Goal: Task Accomplishment & Management: Use online tool/utility

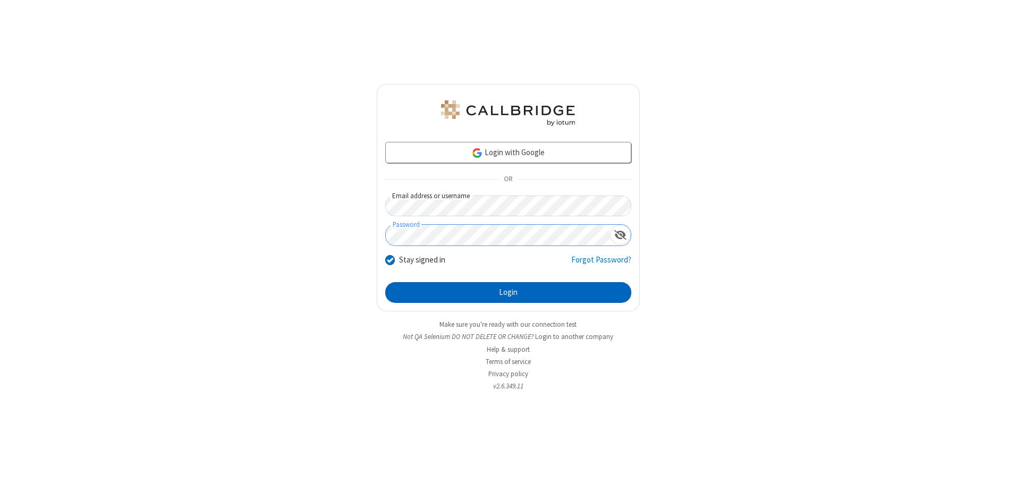
click at [508, 292] on button "Login" at bounding box center [508, 292] width 246 height 21
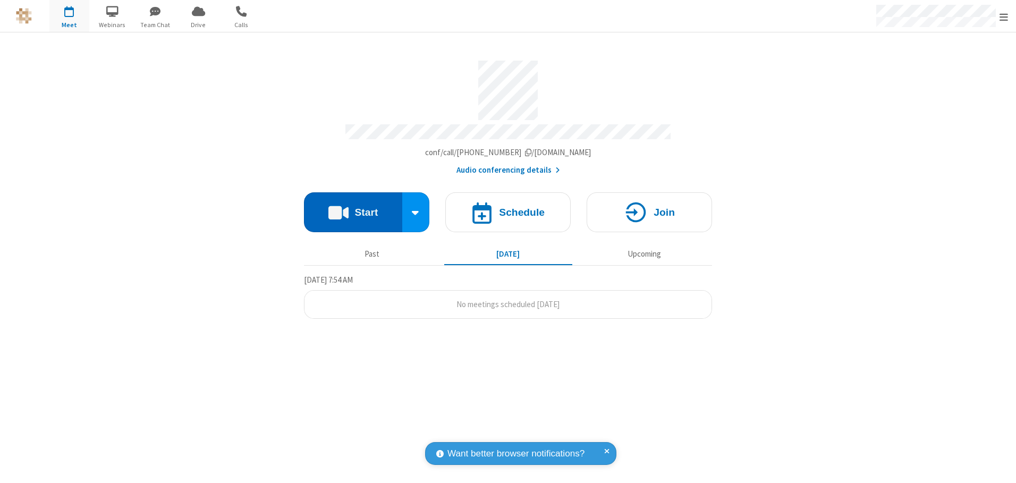
click at [353, 208] on button "Start" at bounding box center [353, 212] width 98 height 40
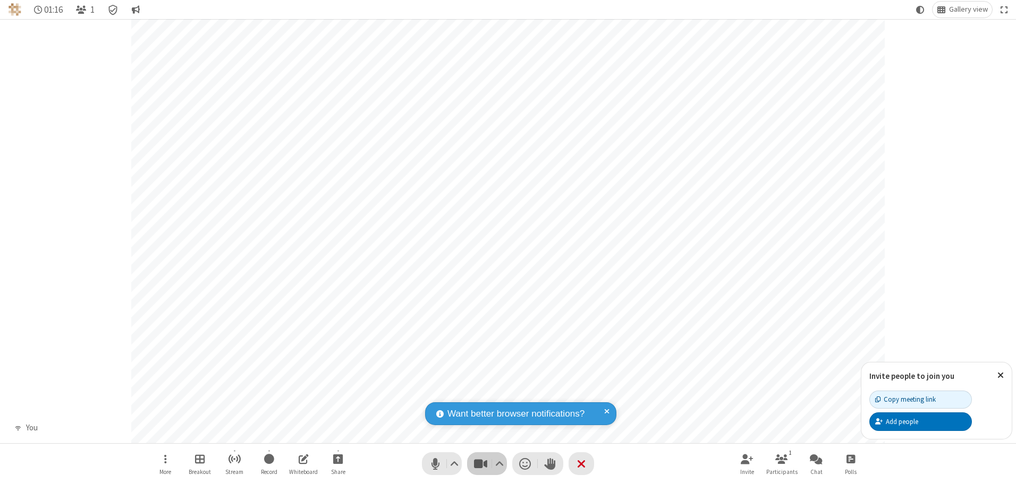
click at [480, 463] on span "Stop video (Alt+V)" at bounding box center [480, 463] width 16 height 15
click at [480, 463] on span "Start video (Alt+V)" at bounding box center [480, 463] width 16 height 15
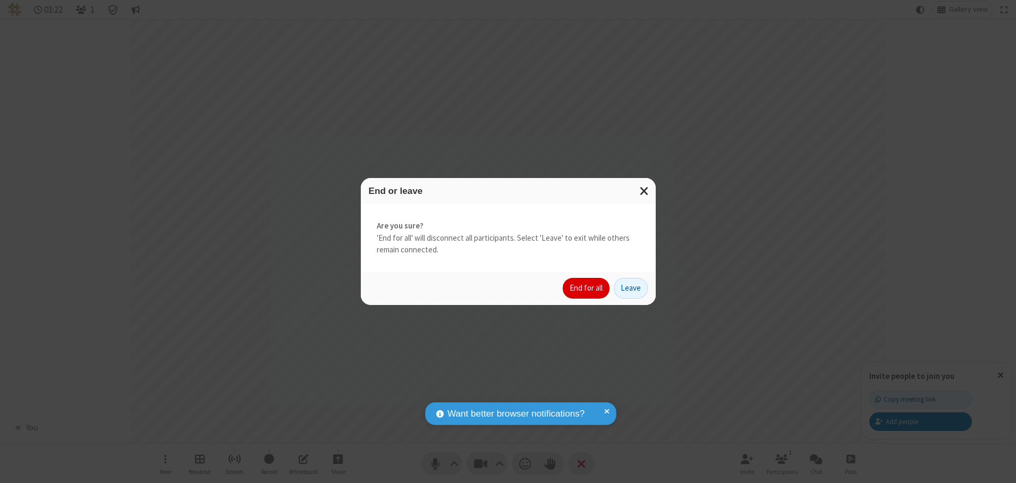
click at [586, 288] on button "End for all" at bounding box center [585, 288] width 47 height 21
